Goal: Find specific page/section: Find specific page/section

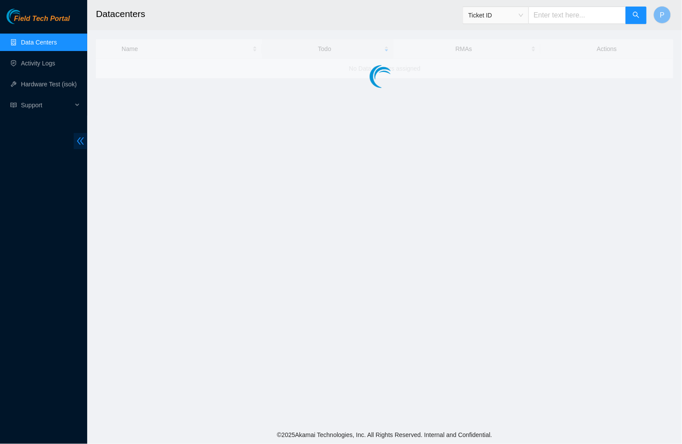
click at [82, 141] on icon "double-left" at bounding box center [80, 141] width 9 height 9
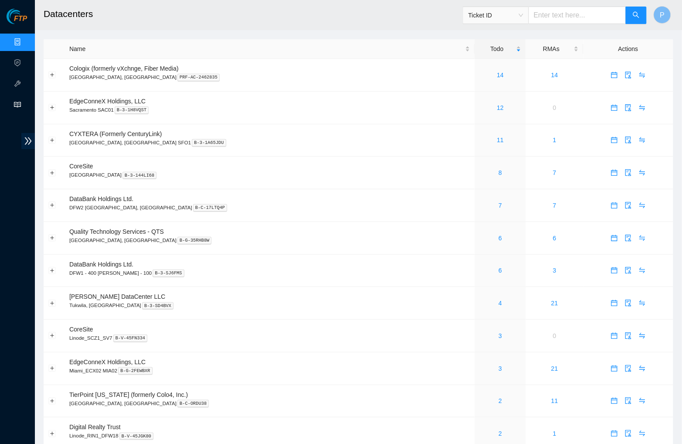
click at [17, 102] on icon "read" at bounding box center [17, 104] width 7 height 7
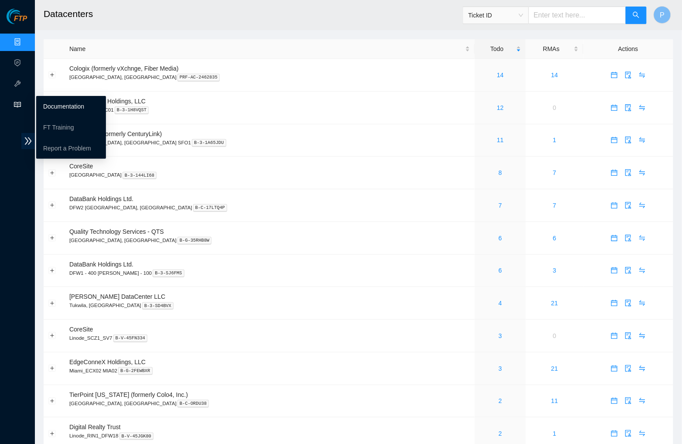
click at [55, 110] on link "Documentation" at bounding box center [63, 106] width 41 height 7
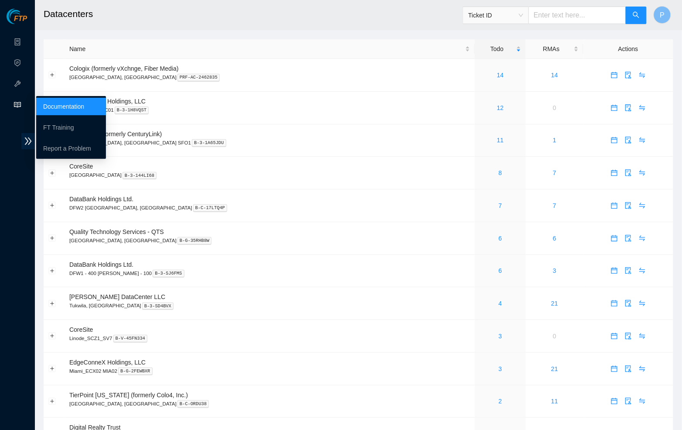
click at [16, 103] on icon "read" at bounding box center [17, 104] width 7 height 7
click at [54, 106] on link "Documentation" at bounding box center [63, 106] width 41 height 7
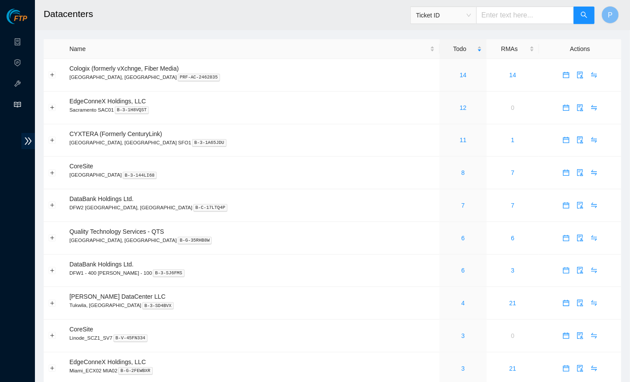
click at [462, 17] on span "Ticket ID" at bounding box center [443, 15] width 55 height 13
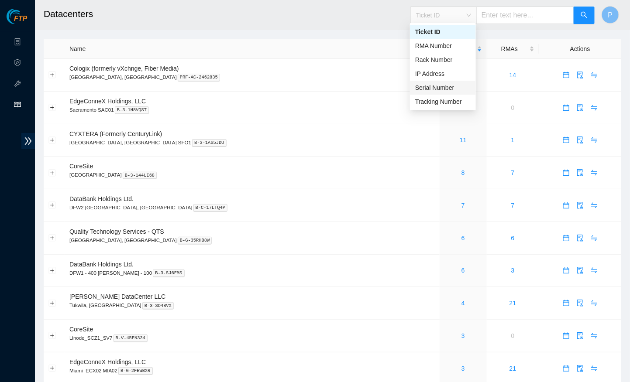
click at [437, 85] on div "Serial Number" at bounding box center [442, 88] width 55 height 10
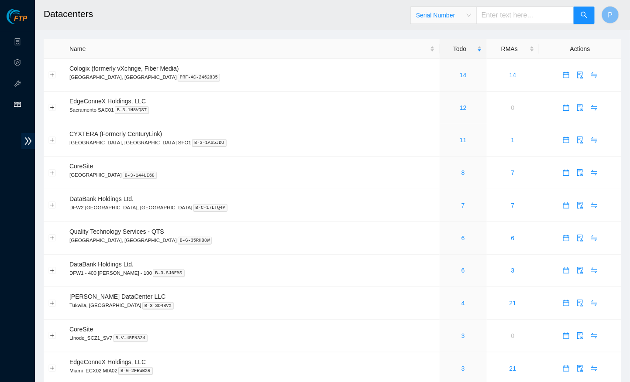
click at [501, 17] on input "text" at bounding box center [525, 15] width 98 height 17
paste input "JEL201500278W0"
type input "JEL201500278W0"
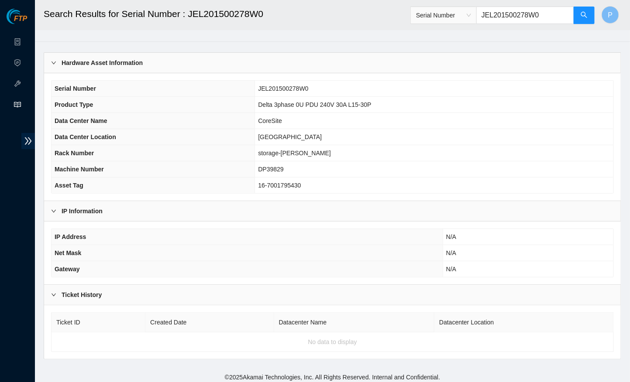
scroll to position [16, 0]
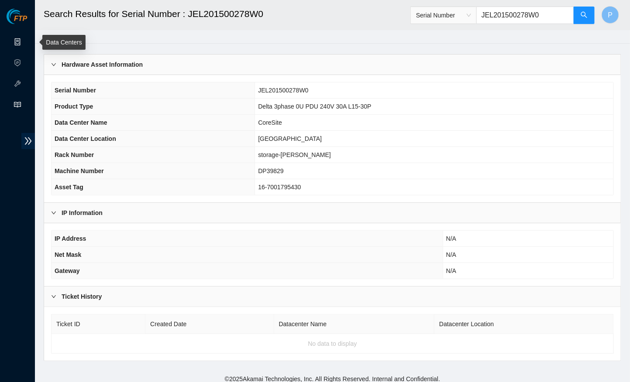
click at [29, 39] on link "Data Centers" at bounding box center [43, 42] width 36 height 7
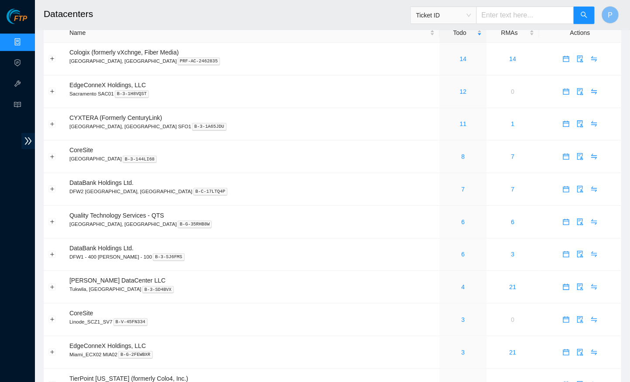
click at [493, 15] on input "text" at bounding box center [525, 15] width 98 height 17
click at [473, 15] on div "Ticket ID" at bounding box center [443, 15] width 65 height 14
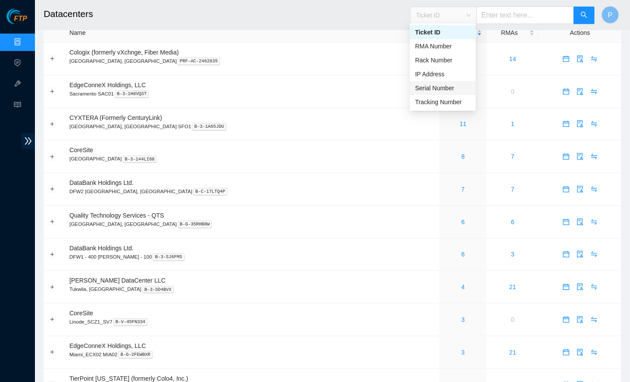
click at [439, 86] on div "Serial Number" at bounding box center [442, 88] width 55 height 10
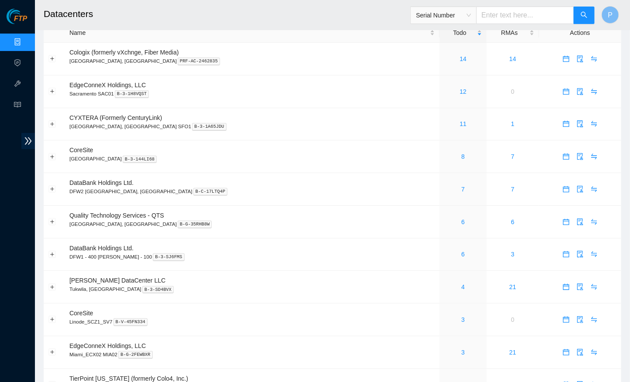
click at [501, 19] on input "text" at bounding box center [525, 15] width 98 height 17
paste input "JEL201500278W0"
type input "JEL201500278W0"
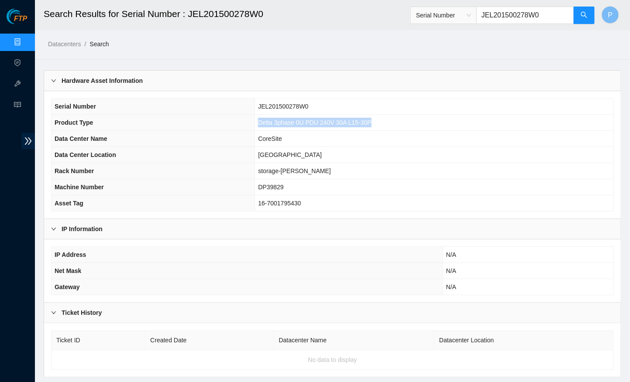
drag, startPoint x: 397, startPoint y: 120, endPoint x: 254, endPoint y: 119, distance: 142.7
click at [255, 119] on td "Delta 3phase 0U PDU 240V 30A L15-30P" at bounding box center [434, 123] width 358 height 16
copy span "Delta 3phase 0U PDU 240V 30A L15-30P"
click at [467, 5] on span "Serial Number JEL201500278W0" at bounding box center [502, 12] width 185 height 23
click at [467, 10] on span "Serial Number" at bounding box center [443, 15] width 55 height 13
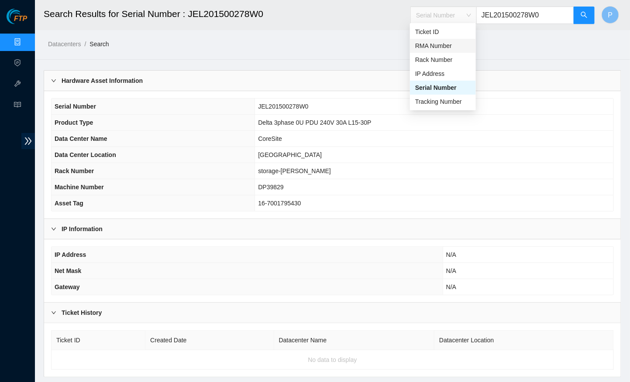
click at [442, 45] on div "RMA Number" at bounding box center [442, 46] width 55 height 10
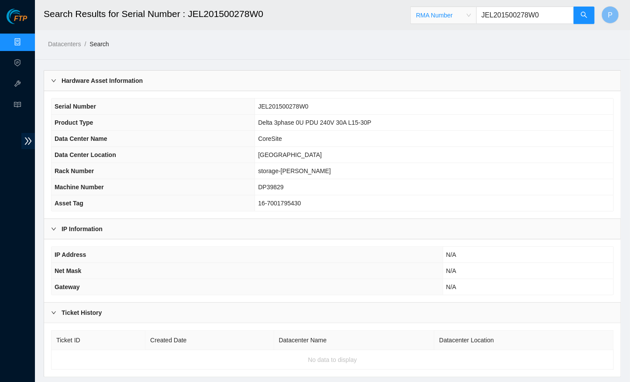
click at [450, 19] on span "RMA Number" at bounding box center [443, 15] width 55 height 13
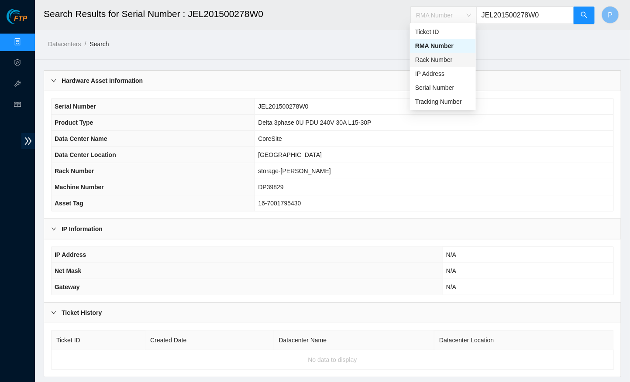
click at [438, 62] on div "Rack Number" at bounding box center [442, 60] width 55 height 10
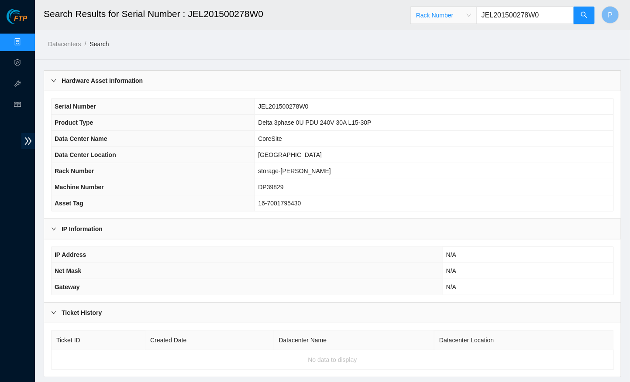
click at [511, 27] on div "Rack Number Rack Number JEL201500278W0" at bounding box center [502, 15] width 185 height 28
click at [511, 16] on input "JEL201500278W0" at bounding box center [525, 15] width 98 height 17
paste input "CS04-R2"
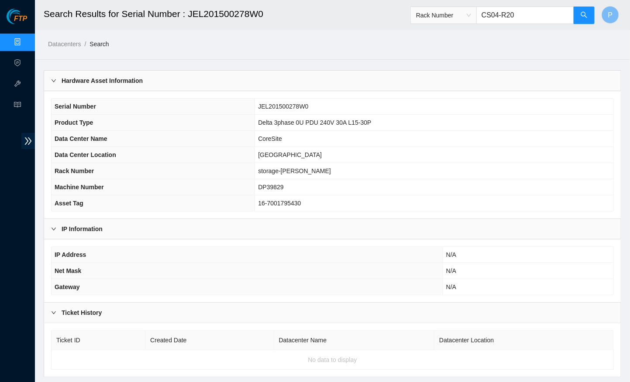
type input "CS04-R20"
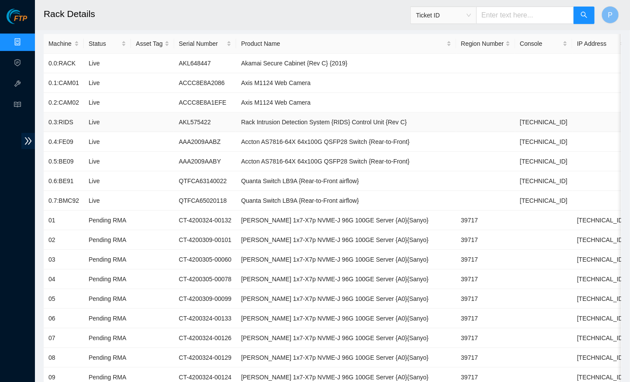
scroll to position [88, 0]
